Goal: Information Seeking & Learning: Understand process/instructions

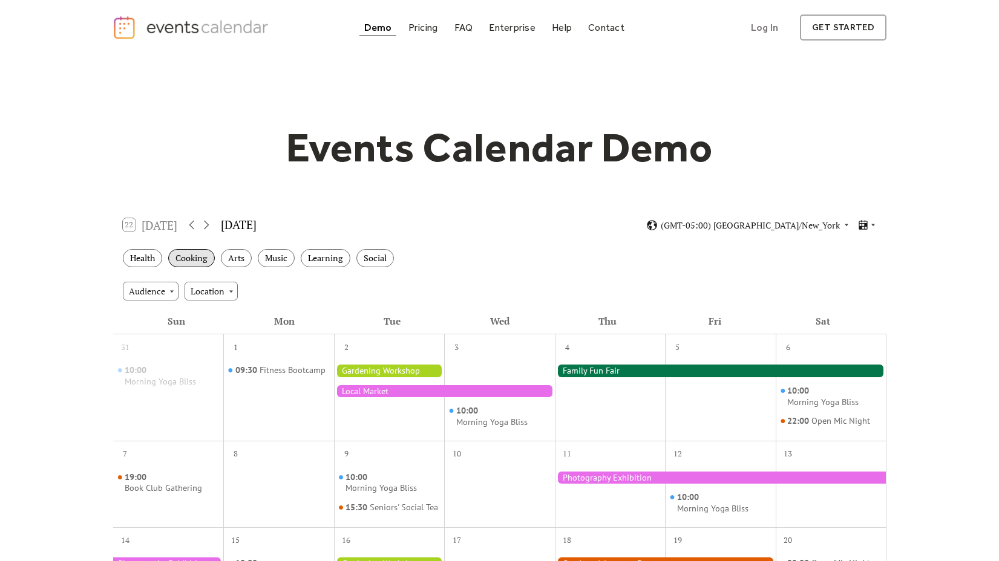
click at [207, 259] on div "Cooking" at bounding box center [191, 258] width 47 height 19
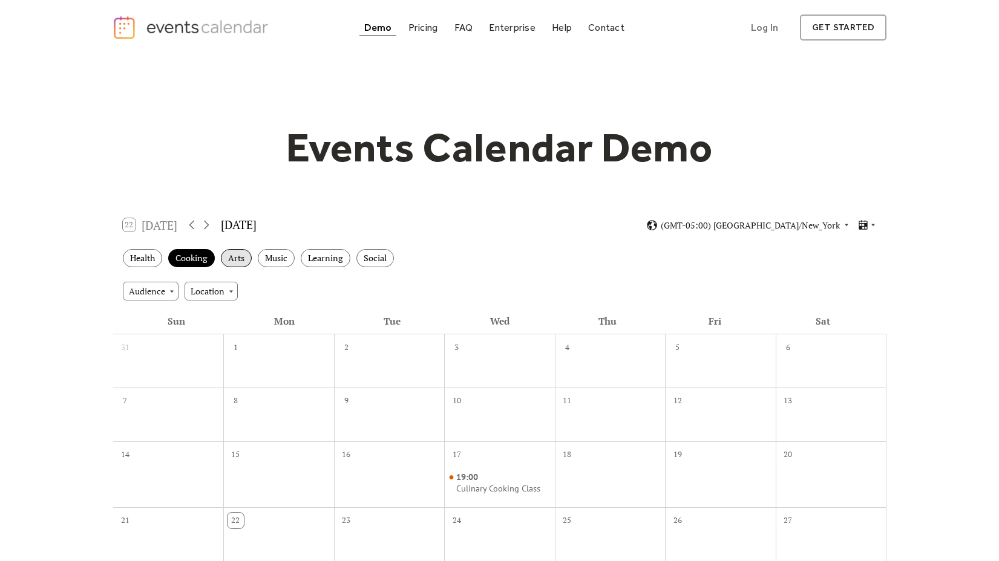
click at [246, 258] on div "Arts" at bounding box center [236, 258] width 31 height 19
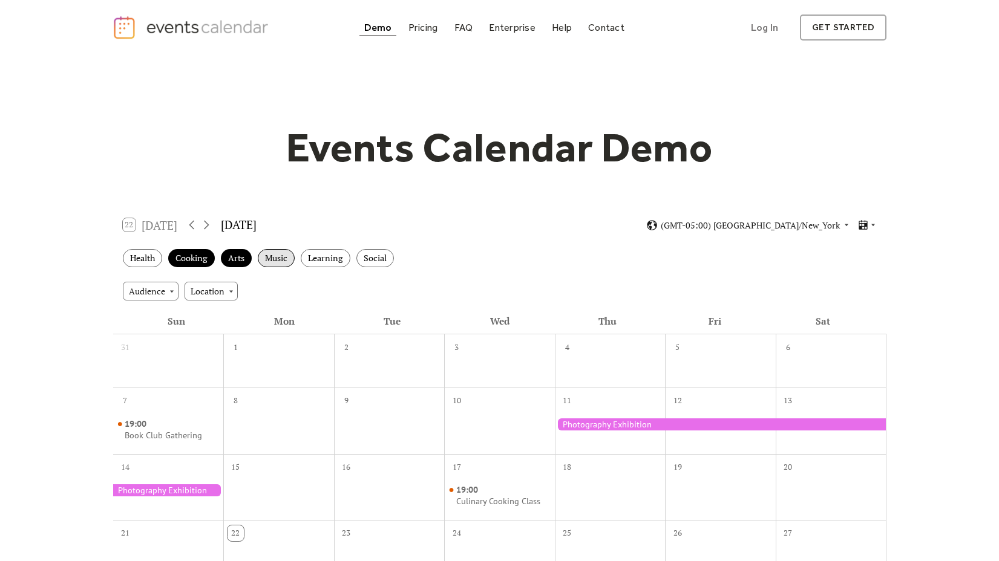
click at [276, 259] on div "Music" at bounding box center [276, 258] width 37 height 19
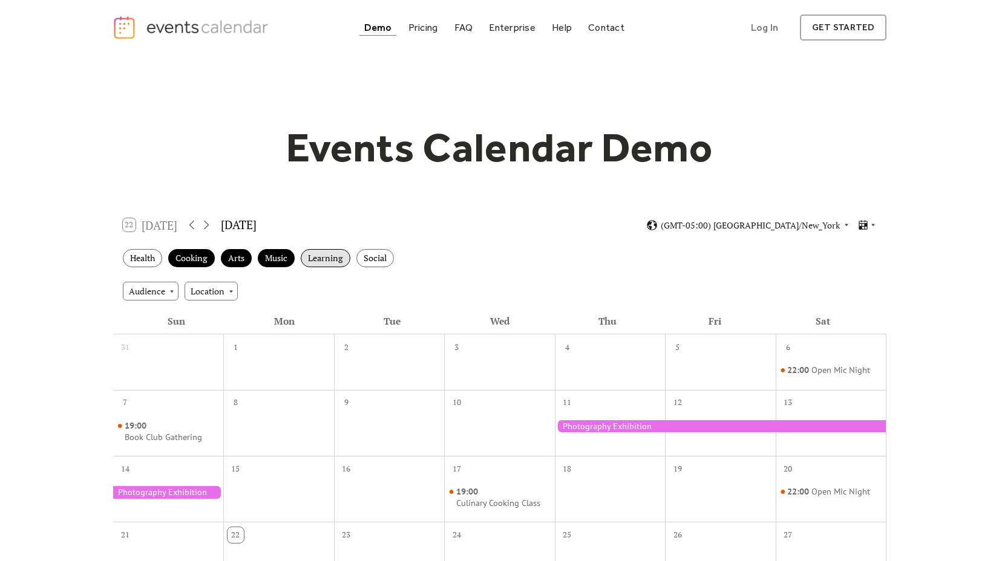
click at [319, 259] on div "Learning" at bounding box center [326, 258] width 50 height 19
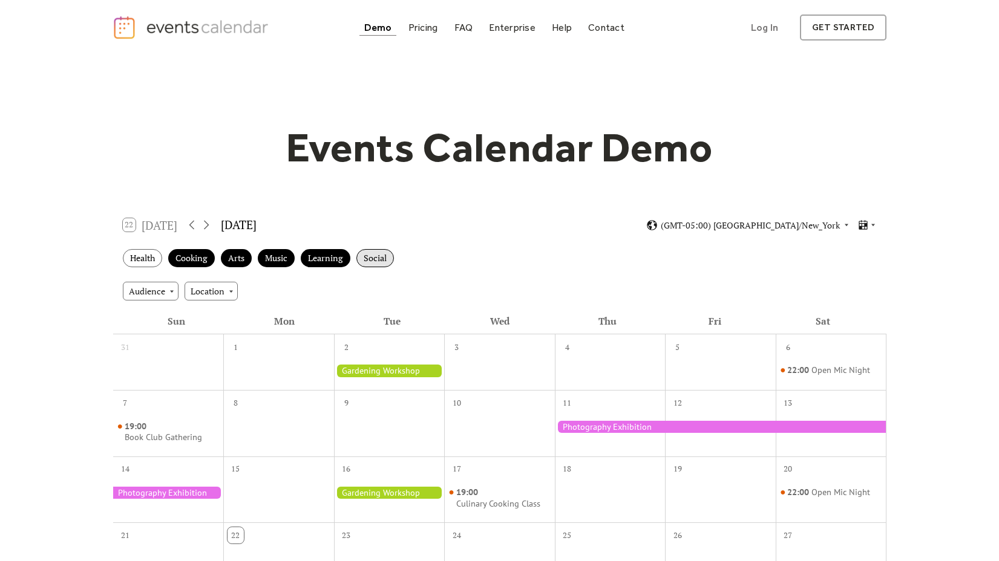
click at [368, 258] on div "Social" at bounding box center [375, 258] width 38 height 19
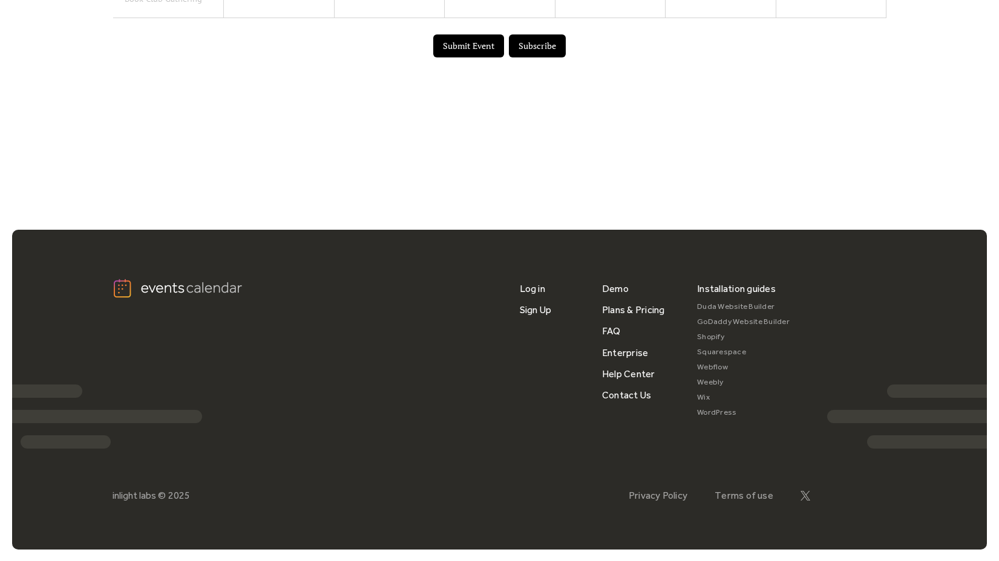
scroll to position [761, 0]
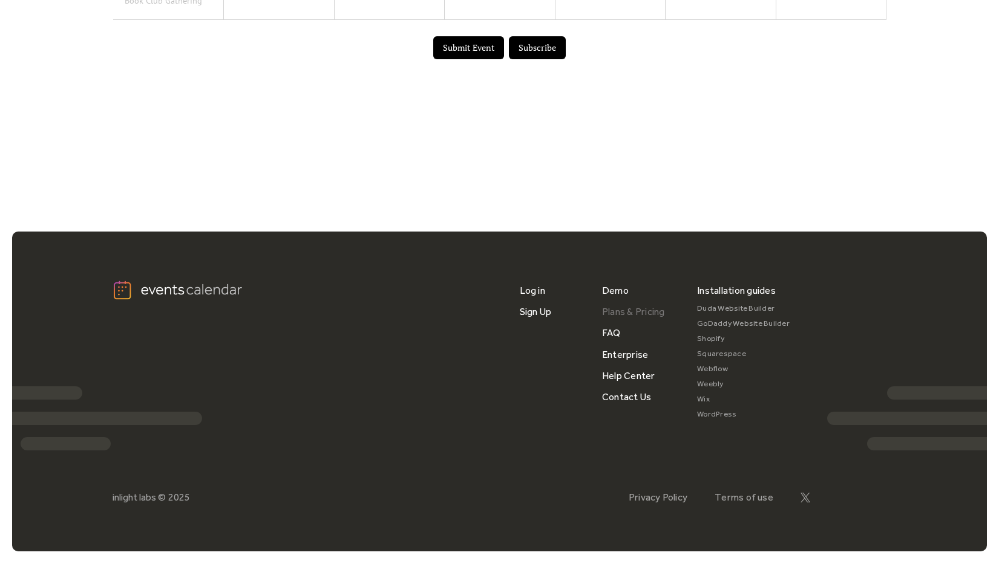
click at [620, 317] on link "Plans & Pricing" at bounding box center [633, 311] width 63 height 21
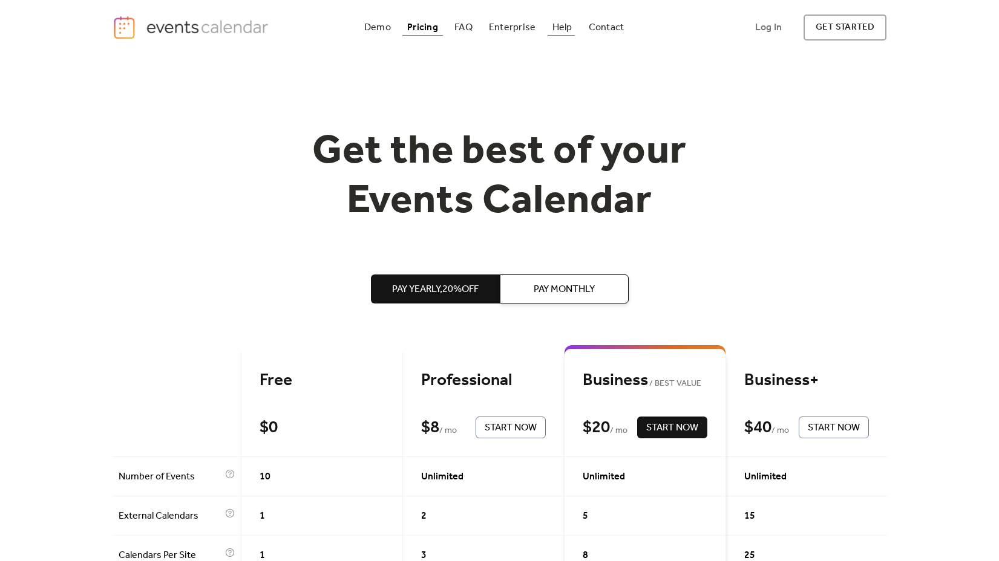
click at [559, 24] on div "Help" at bounding box center [562, 27] width 20 height 7
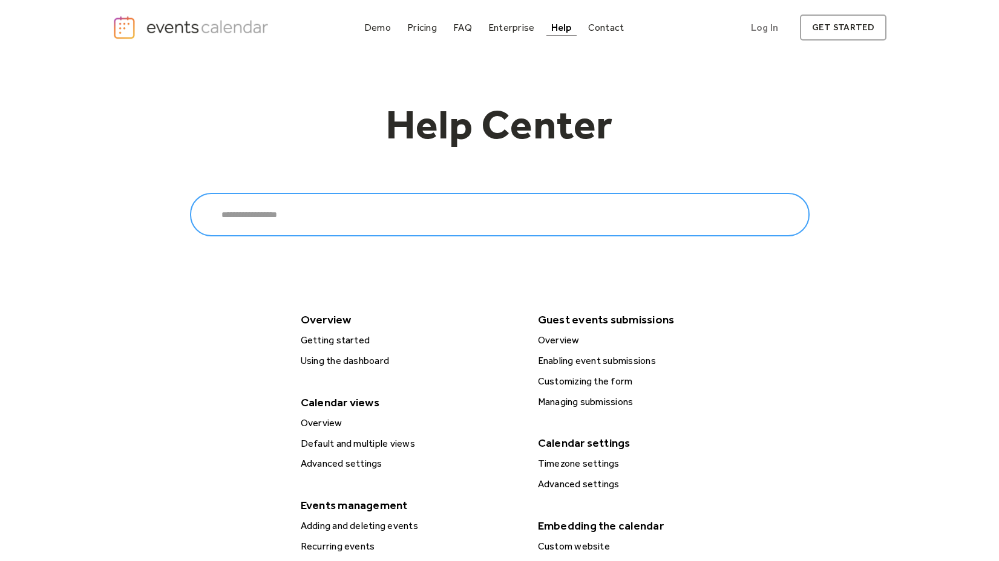
click at [406, 201] on input "Search" at bounding box center [499, 215] width 619 height 44
type input "**********"
click input "******" at bounding box center [0, 0] width 0 height 0
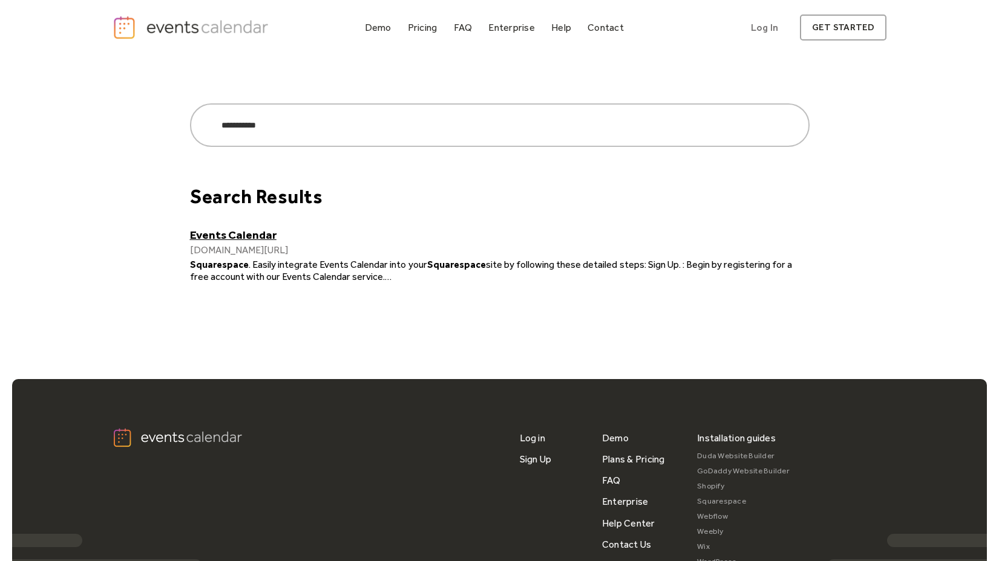
click at [219, 235] on link "Events Calendar" at bounding box center [499, 235] width 619 height 14
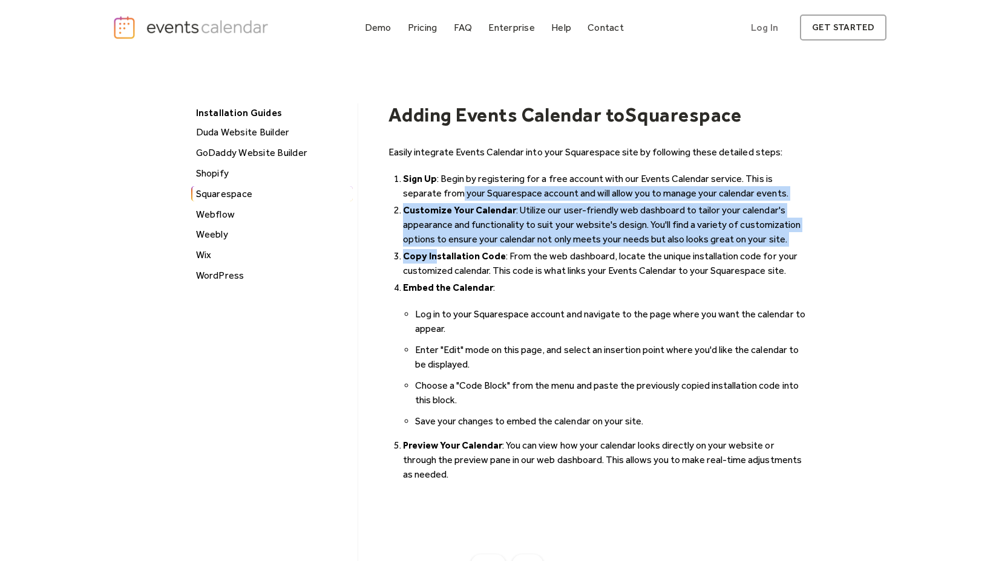
drag, startPoint x: 420, startPoint y: 186, endPoint x: 435, endPoint y: 255, distance: 71.1
click at [435, 256] on ol "Sign Up : Begin by registering for a free account with our Events Calendar serv…" at bounding box center [598, 325] width 421 height 313
click at [435, 255] on strong "Copy Installation Code" at bounding box center [454, 255] width 103 height 11
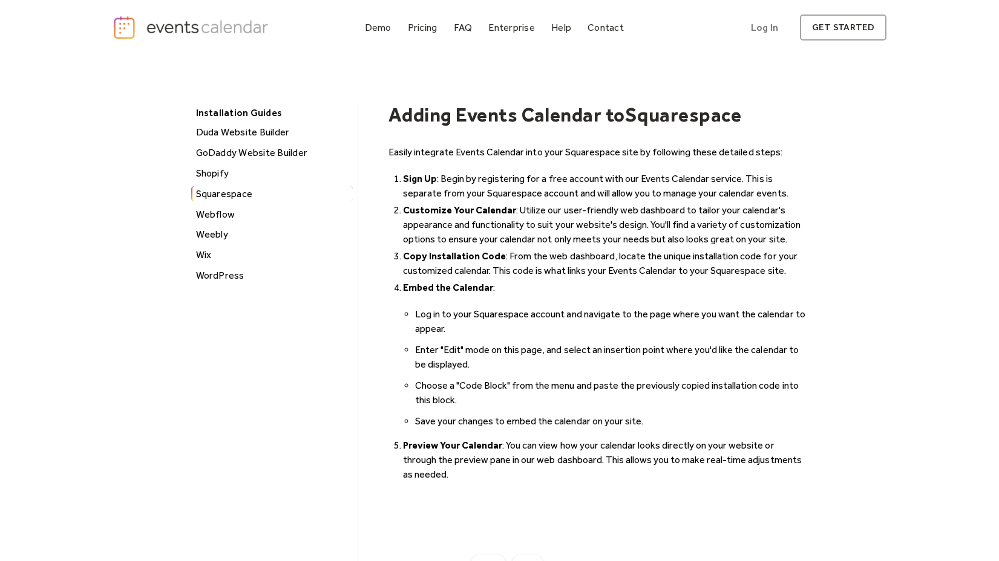
click at [435, 255] on strong "Copy Installation Code" at bounding box center [454, 255] width 103 height 11
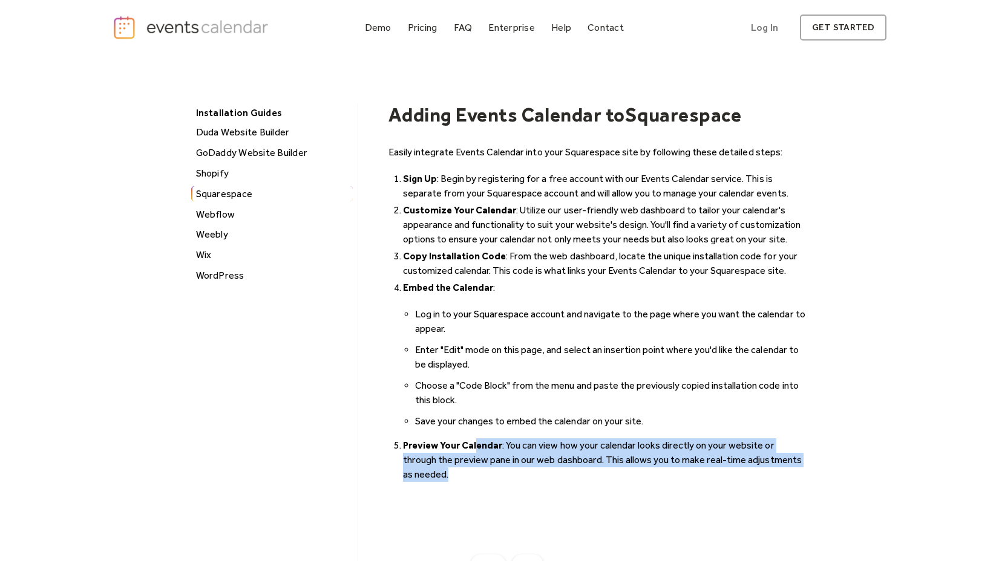
drag, startPoint x: 475, startPoint y: 446, endPoint x: 504, endPoint y: 474, distance: 40.6
click at [504, 474] on li "Preview Your Calendar : You can view how your calendar looks directly on your w…" at bounding box center [606, 461] width 406 height 44
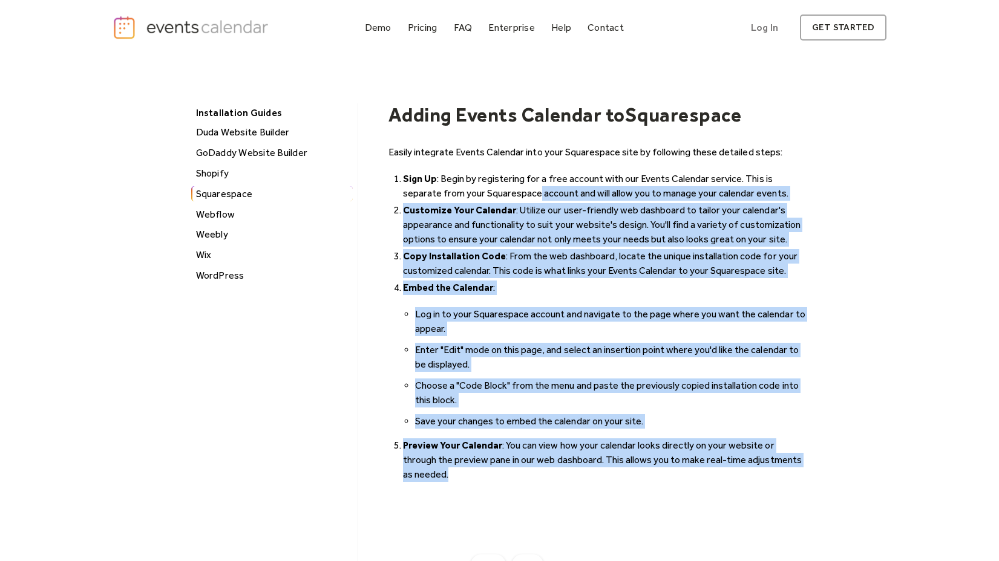
drag, startPoint x: 505, startPoint y: 474, endPoint x: 500, endPoint y: 197, distance: 277.1
click at [500, 197] on ol "Sign Up : Begin by registering for a free account with our Events Calendar serv…" at bounding box center [598, 325] width 421 height 313
click at [500, 197] on li "Sign Up : Begin by registering for a free account with our Events Calendar serv…" at bounding box center [606, 186] width 406 height 29
